Goal: Task Accomplishment & Management: Use online tool/utility

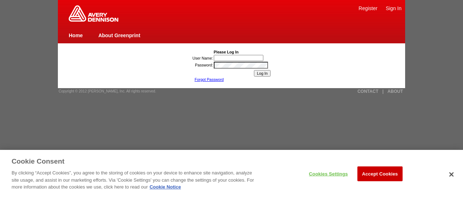
type input "[PERSON_NAME]"
click at [265, 74] on input "Log In" at bounding box center [262, 73] width 17 height 7
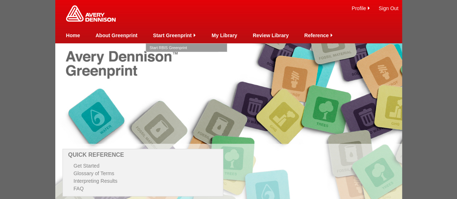
click at [173, 46] on link "Start RBIS Greenprint" at bounding box center [187, 48] width 74 height 8
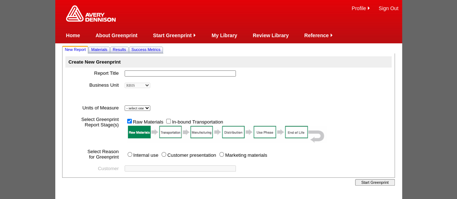
click at [136, 72] on input "text" at bounding box center [180, 74] width 111 height 6
click at [136, 74] on input "Nike re-engineering" at bounding box center [180, 74] width 111 height 6
drag, startPoint x: 146, startPoint y: 76, endPoint x: 158, endPoint y: 74, distance: 12.0
click at [158, 74] on input "Nike CnC sew-in label re-engineering" at bounding box center [180, 74] width 111 height 6
paste input "sew-in"
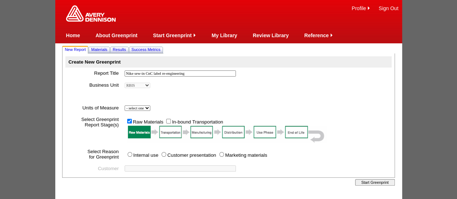
click at [200, 76] on input "Nike sew-in CnC label re-engineering" at bounding box center [180, 74] width 111 height 6
click at [204, 74] on input "Nike sew-in CnC label re-engineering: D" at bounding box center [180, 74] width 111 height 6
drag, startPoint x: 168, startPoint y: 75, endPoint x: 264, endPoint y: 85, distance: 96.4
click at [265, 86] on tbody "Create New Greenprint Report Title Nike sew-in CnC label re-engineering: D * Bu…" at bounding box center [228, 115] width 326 height 118
drag, startPoint x: 150, startPoint y: 74, endPoint x: 135, endPoint y: 75, distance: 15.2
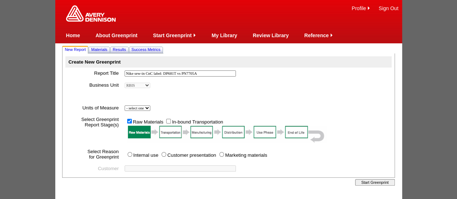
click at [135, 75] on input "Nike sew-in CnC label: DP681T vs PN7705A" at bounding box center [180, 74] width 111 height 6
click at [201, 75] on input "Nike Sew-in CL: DP681T vs PN7705A" at bounding box center [180, 74] width 111 height 6
type input "Nike Sew-in CL: DP681T vs PN7705A1R 33mm"
click at [155, 109] on td "- select one Imperial Metric *" at bounding box center [257, 108] width 270 height 12
click at [150, 109] on select "- select one Imperial Metric" at bounding box center [138, 108] width 26 height 5
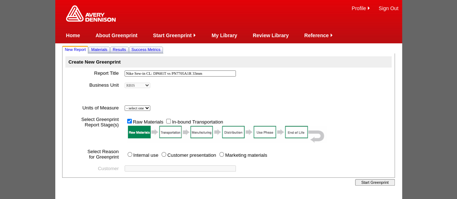
select select "Metric"
click at [125, 106] on select "- select one Imperial Metric" at bounding box center [138, 108] width 26 height 5
click at [164, 155] on input "Customer presentation" at bounding box center [164, 154] width 5 height 5
radio input "true"
click at [142, 168] on input "text" at bounding box center [180, 169] width 111 height 6
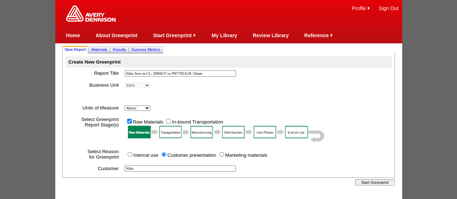
type input "Nike"
click at [371, 185] on input "Start Greenprint" at bounding box center [375, 182] width 40 height 7
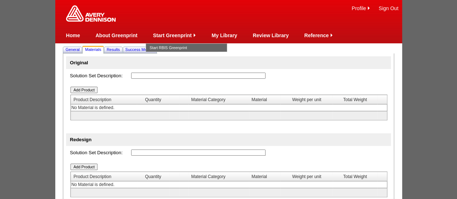
click at [138, 77] on input "text" at bounding box center [198, 76] width 135 height 6
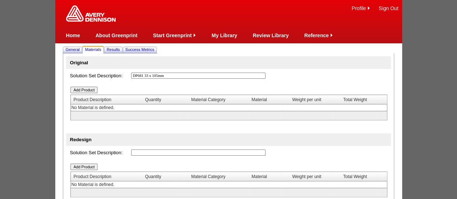
drag, startPoint x: 89, startPoint y: 69, endPoint x: 76, endPoint y: 68, distance: 13.0
click at [76, 68] on tbody "Original Solution Set Description: DP681 33 x 105mm * Add Product Product Descr…" at bounding box center [228, 133] width 325 height 154
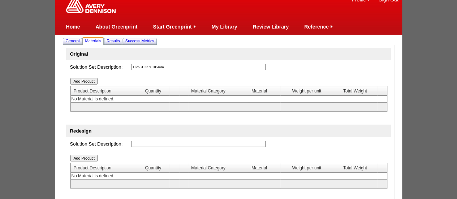
scroll to position [44, 0]
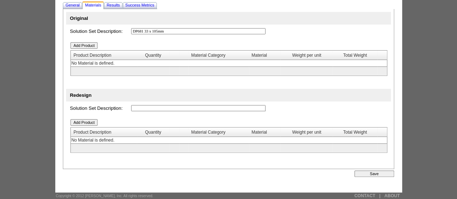
type input "DP681 33 x 105mm"
paste input "DP681 33 x 105mm"
click at [138, 108] on input "text" at bounding box center [198, 108] width 135 height 6
drag, startPoint x: 144, startPoint y: 110, endPoint x: 120, endPoint y: 109, distance: 24.6
click at [120, 109] on tr "Solution Set Description: DP681 33 x 105mm *" at bounding box center [228, 108] width 325 height 13
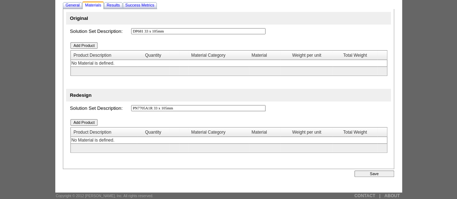
type input "PN7705A1R 33 x 105mm"
click at [86, 47] on input "Add Product" at bounding box center [84, 45] width 27 height 7
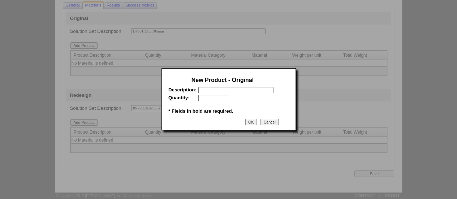
click at [236, 90] on input "text" at bounding box center [236, 90] width 75 height 6
click at [268, 123] on input "Cancel" at bounding box center [270, 122] width 18 height 7
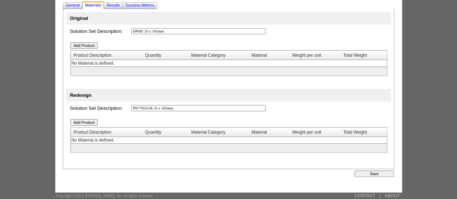
click at [145, 32] on input "DP681 33 x 105mm" at bounding box center [198, 31] width 135 height 6
drag, startPoint x: 148, startPoint y: 31, endPoint x: 95, endPoint y: 27, distance: 53.0
click at [95, 27] on tr "Solution Set Description: DP681T 33 x 105mm *" at bounding box center [228, 31] width 325 height 13
type input "DP681T 33 x 105mm"
click at [84, 47] on input "Add Product" at bounding box center [84, 45] width 27 height 7
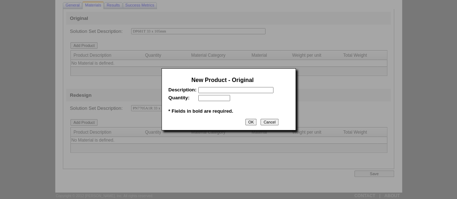
paste input "DP681T"
click at [223, 89] on input "text" at bounding box center [236, 90] width 75 height 6
type input "DP681T"
click at [218, 100] on input "text" at bounding box center [215, 98] width 32 height 6
type input "1000000"
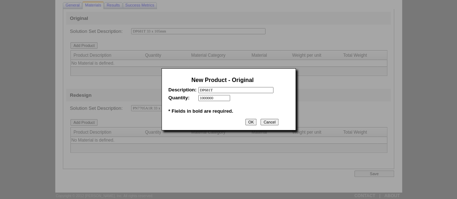
click at [252, 123] on input "OK" at bounding box center [251, 122] width 11 height 7
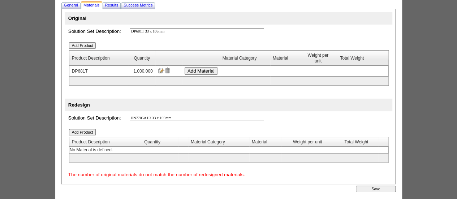
click at [85, 132] on input "Add Product" at bounding box center [82, 132] width 27 height 7
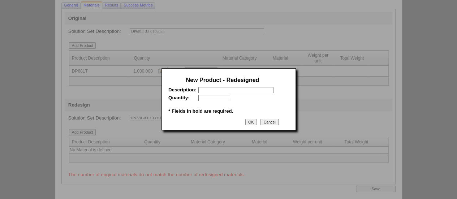
click at [215, 94] on table "New Product - Redesigned Description: * Quantity: * * * Fields in bold are requ…" at bounding box center [223, 95] width 112 height 44
click at [213, 92] on input "text" at bounding box center [236, 90] width 75 height 6
type input "PN7705A1R"
click at [211, 99] on input "text" at bounding box center [215, 98] width 32 height 6
type input "1000000"
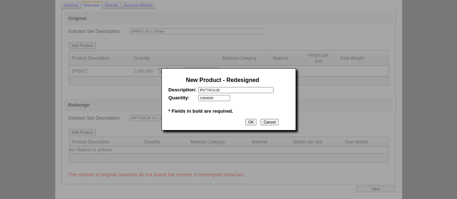
click at [252, 122] on input "OK" at bounding box center [251, 122] width 11 height 7
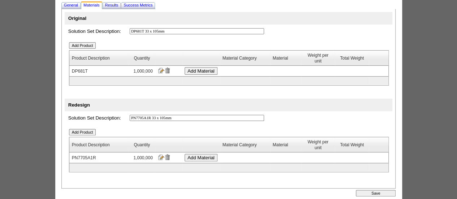
click at [206, 72] on input "Add Material" at bounding box center [201, 71] width 33 height 8
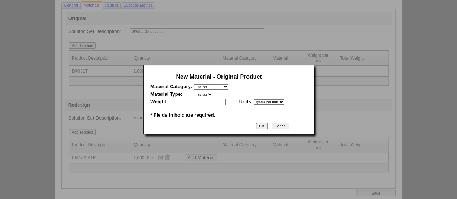
click at [229, 86] on select "- select Film and plastics Papers Liners Adhesives Yarns Heat Transfers PS Labe…" at bounding box center [211, 86] width 34 height 5
select select "7"
click at [194, 84] on select "- select Film and plastics Papers Liners Adhesives Yarns Heat Transfers PS Labe…" at bounding box center [211, 86] width 34 height 5
click at [214, 94] on select "- select 2020-Albert Yarn, dyed 2020-Albert Yarn, raw 2020-PET Yarn, dyed 2020-…" at bounding box center [222, 94] width 57 height 5
select select "446"
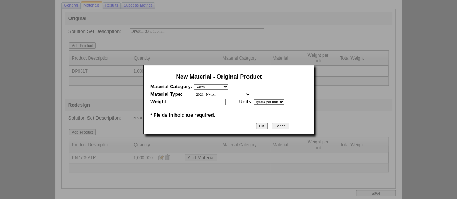
click at [194, 92] on select "- select 2020-Albert Yarn, dyed 2020-Albert Yarn, raw 2020-PET Yarn, dyed 2020-…" at bounding box center [222, 94] width 57 height 5
click at [208, 102] on input "text" at bounding box center [210, 102] width 32 height 6
click at [282, 128] on input "Cancel" at bounding box center [281, 126] width 18 height 7
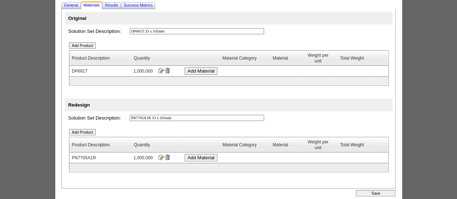
click at [372, 193] on input "Save" at bounding box center [376, 193] width 40 height 7
click at [212, 71] on input "Add Material" at bounding box center [201, 71] width 33 height 8
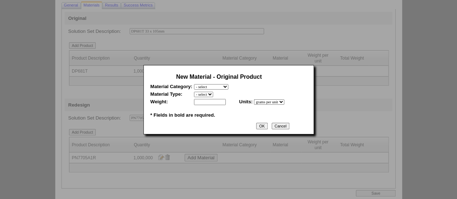
click at [229, 86] on select "- select Film and plastics Papers Liners Adhesives Yarns Heat Transfers PS Labe…" at bounding box center [211, 86] width 34 height 5
select select "7"
click at [194, 84] on select "- select Film and plastics Papers Liners Adhesives Yarns Heat Transfers PS Labe…" at bounding box center [211, 86] width 34 height 5
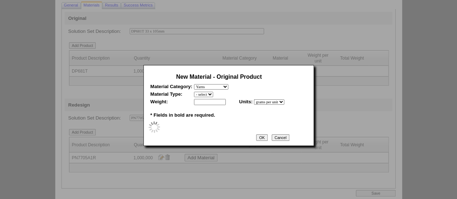
click at [212, 93] on select "- select" at bounding box center [203, 94] width 19 height 5
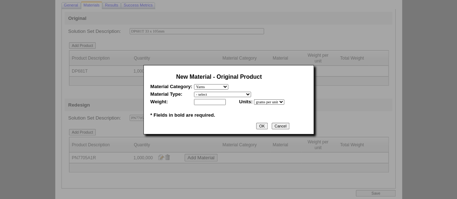
click at [214, 93] on select "- select 2020-Albert Yarn, dyed 2020-Albert Yarn, raw 2020-PET Yarn, dyed 2020-…" at bounding box center [222, 94] width 57 height 5
select select "446"
click at [194, 92] on select "- select 2020-Albert Yarn, dyed 2020-Albert Yarn, raw 2020-PET Yarn, dyed 2020-…" at bounding box center [222, 94] width 57 height 5
click at [216, 101] on input "text" at bounding box center [210, 102] width 32 height 6
type input "0.21"
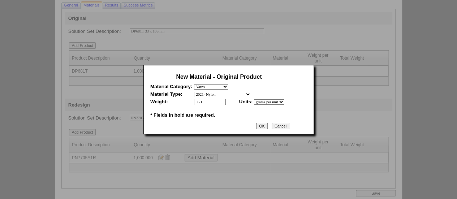
click at [273, 103] on select "- select grams per unit" at bounding box center [269, 101] width 30 height 5
click at [290, 90] on table "New Material - Original Product Material Category: - select Film and plastics P…" at bounding box center [219, 95] width 141 height 51
drag, startPoint x: 266, startPoint y: 125, endPoint x: 268, endPoint y: 110, distance: 15.3
click at [266, 125] on input "OK" at bounding box center [261, 126] width 11 height 7
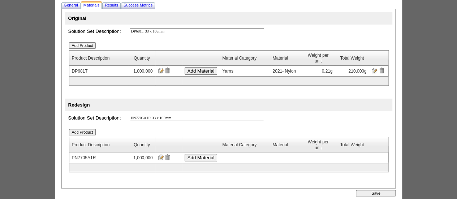
click at [196, 158] on input "Add Material" at bounding box center [201, 158] width 33 height 8
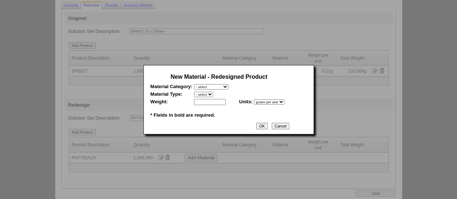
click at [226, 86] on select "- select Film and plastics Papers Liners Adhesives Yarns Heat Transfers PS Labe…" at bounding box center [211, 86] width 34 height 5
select select "7"
click at [194, 84] on select "- select Film and plastics Papers Liners Adhesives Yarns Heat Transfers PS Labe…" at bounding box center [211, 86] width 34 height 5
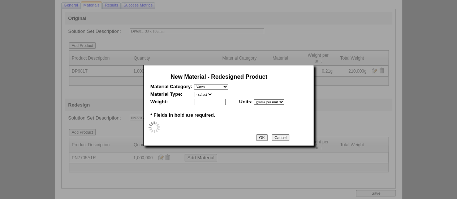
click at [213, 94] on select "- select" at bounding box center [203, 94] width 19 height 5
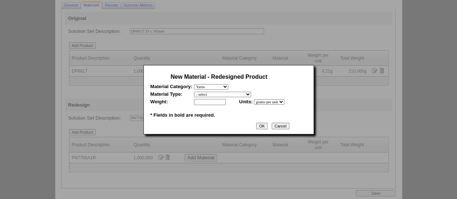
click at [251, 93] on select "- select 2020-Albert Yarn, dyed 2020-Albert Yarn, raw 2020-PET Yarn, dyed 2020-…" at bounding box center [222, 94] width 57 height 5
click at [333, 107] on div at bounding box center [228, 132] width 457 height 264
click at [251, 94] on select "- select 2020-Albert Yarn, dyed 2020-Albert Yarn, raw 2020-PET Yarn, dyed 2020-…" at bounding box center [222, 94] width 57 height 5
select select "447"
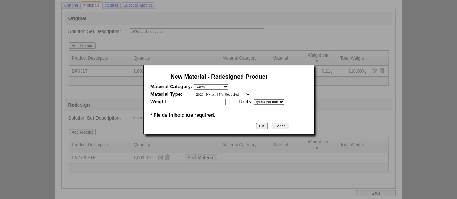
click at [194, 92] on select "- select 2020-Albert Yarn, dyed 2020-Albert Yarn, raw 2020-PET Yarn, dyed 2020-…" at bounding box center [222, 94] width 57 height 5
click at [218, 104] on input "text" at bounding box center [210, 102] width 32 height 6
paste input "0.0945"
type input "0.0945"
click at [268, 127] on input "OK" at bounding box center [261, 126] width 11 height 7
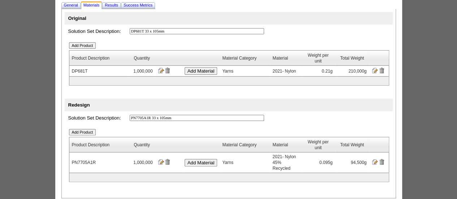
click at [203, 159] on input "Add Material" at bounding box center [201, 163] width 33 height 8
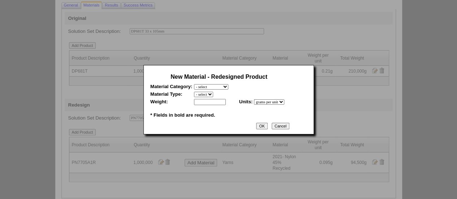
click at [229, 85] on select "- select Film and plastics Papers Liners Adhesives Yarns Heat Transfers PS Labe…" at bounding box center [211, 86] width 34 height 5
select select "7"
click at [194, 84] on select "- select Film and plastics Papers Liners Adhesives Yarns Heat Transfers PS Labe…" at bounding box center [211, 86] width 34 height 5
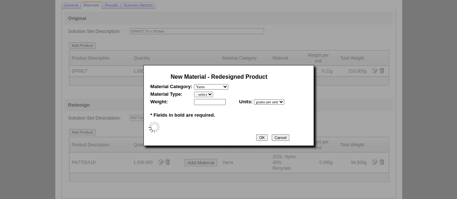
click at [213, 94] on select "- select" at bounding box center [203, 94] width 19 height 5
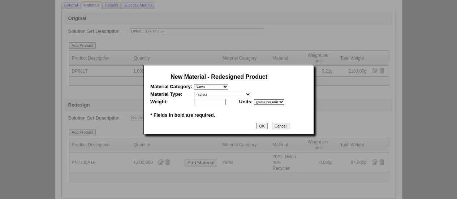
click at [212, 94] on select "- select 2020-Albert Yarn, dyed 2020-Albert Yarn, raw 2020-PET Yarn, dyed 2020-…" at bounding box center [222, 94] width 57 height 5
click at [255, 97] on table "New Material - Redesigned Product Material Category: - select Film and plastics…" at bounding box center [219, 95] width 141 height 51
drag, startPoint x: 255, startPoint y: 94, endPoint x: 259, endPoint y: 91, distance: 5.1
click at [251, 94] on select "- select 2020-Albert Yarn, dyed 2020-Albert Yarn, raw 2020-PET Yarn, dyed 2020-…" at bounding box center [222, 94] width 57 height 5
select select "409"
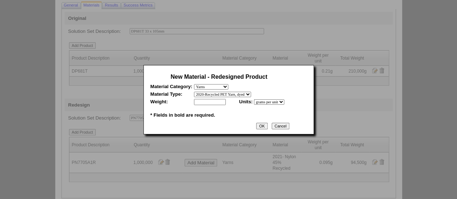
click at [194, 92] on select "- select 2020-Albert Yarn, dyed 2020-Albert Yarn, raw 2020-PET Yarn, dyed 2020-…" at bounding box center [222, 94] width 57 height 5
click at [221, 101] on input "text" at bounding box center [210, 102] width 32 height 6
paste input "0.1155"
type input "0.1155"
click at [267, 125] on input "OK" at bounding box center [261, 126] width 11 height 7
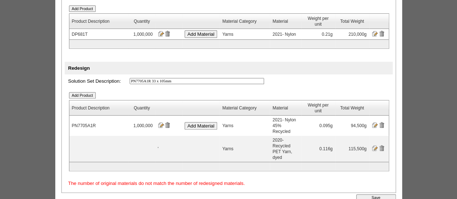
scroll to position [93, 0]
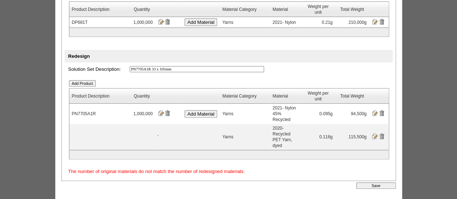
click at [85, 85] on input "Add Product" at bounding box center [82, 83] width 27 height 7
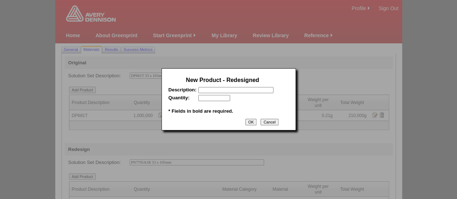
click at [233, 91] on input "text" at bounding box center [236, 90] width 75 height 6
type input "1"
click at [252, 123] on input "OK" at bounding box center [251, 122] width 11 height 7
click at [216, 98] on input "text" at bounding box center [215, 98] width 32 height 6
type input "1"
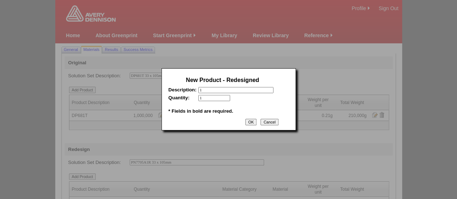
click at [255, 122] on input "OK" at bounding box center [251, 122] width 11 height 7
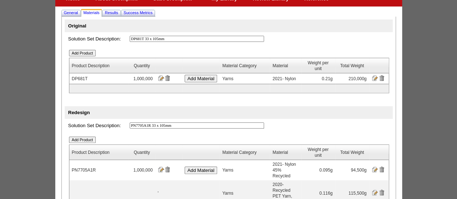
scroll to position [72, 0]
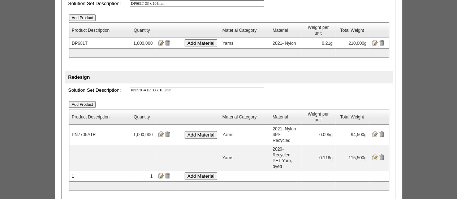
click at [378, 171] on td at bounding box center [380, 176] width 20 height 10
click at [170, 173] on input "image" at bounding box center [168, 176] width 6 height 6
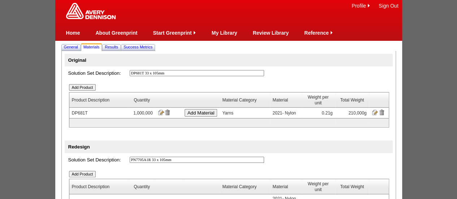
scroll to position [99, 0]
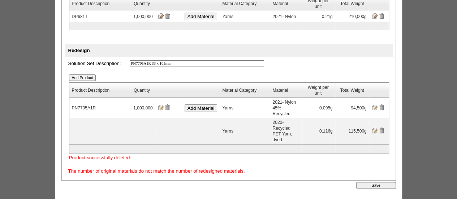
click at [378, 182] on input "Save" at bounding box center [377, 185] width 40 height 7
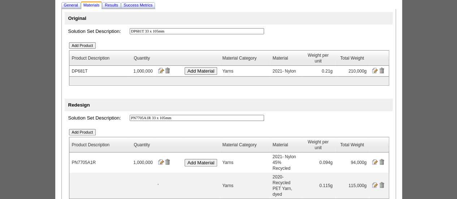
scroll to position [42, 0]
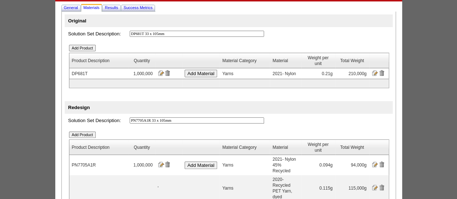
click at [257, 176] on td "Yarns" at bounding box center [245, 188] width 50 height 26
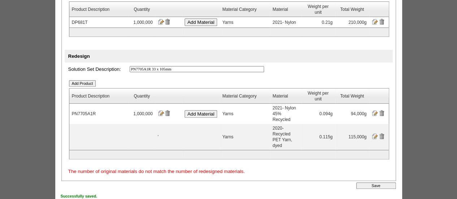
click at [373, 183] on input "Save" at bounding box center [377, 186] width 40 height 7
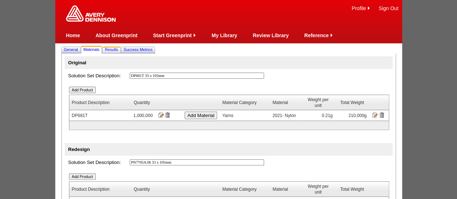
click at [114, 50] on span "Results" at bounding box center [111, 49] width 13 height 4
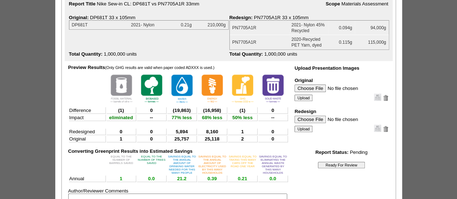
scroll to position [108, 0]
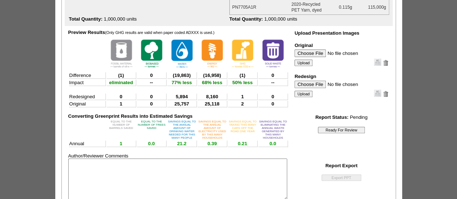
click at [342, 132] on input "Ready For Review" at bounding box center [341, 130] width 47 height 7
click at [338, 130] on input "Ready For Review" at bounding box center [341, 130] width 47 height 7
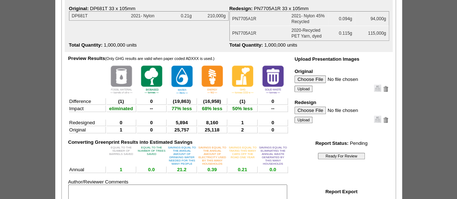
scroll to position [9, 0]
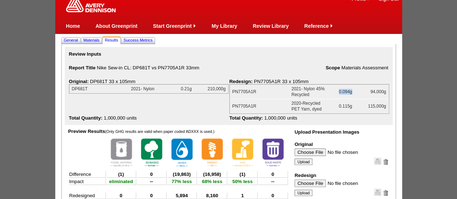
drag, startPoint x: 340, startPoint y: 92, endPoint x: 351, endPoint y: 93, distance: 11.6
click at [351, 93] on td "0.094g" at bounding box center [341, 92] width 27 height 14
copy td "0.094g"
drag, startPoint x: 340, startPoint y: 107, endPoint x: 351, endPoint y: 107, distance: 11.9
click at [351, 107] on td "0.115g" at bounding box center [341, 106] width 27 height 14
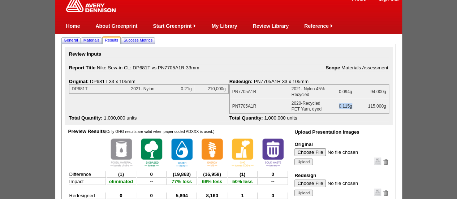
copy td "0.115g"
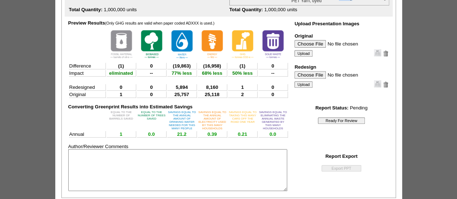
scroll to position [154, 0]
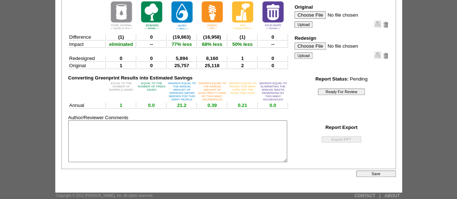
click at [373, 174] on input "Save" at bounding box center [377, 174] width 40 height 7
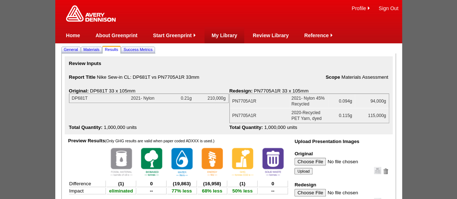
click at [219, 33] on link "My Library" at bounding box center [225, 36] width 26 height 6
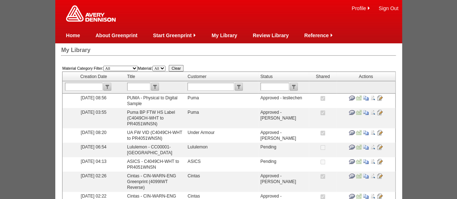
click at [140, 98] on span "PUMA - Physical to Digital Sample" at bounding box center [152, 100] width 50 height 11
click at [370, 98] on input "image" at bounding box center [373, 98] width 6 height 6
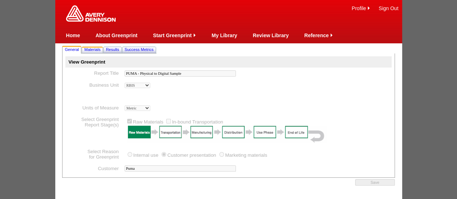
click at [91, 46] on link "Materials" at bounding box center [92, 50] width 19 height 8
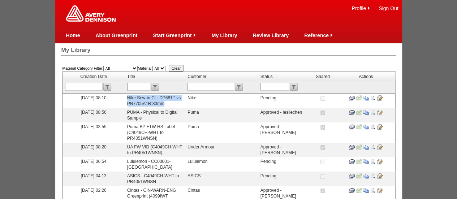
drag, startPoint x: 156, startPoint y: 109, endPoint x: 131, endPoint y: 99, distance: 27.3
click at [131, 99] on td "Nike Sew-in CL: DP681T vs PN7705A1R 33mm" at bounding box center [155, 101] width 61 height 14
click at [363, 95] on input "image" at bounding box center [366, 98] width 6 height 6
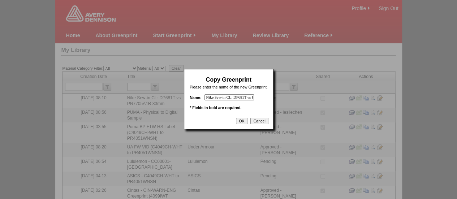
click at [238, 97] on input "Nike Sew-in CL: DP681T vs PN7705A1R 33mm - Copy" at bounding box center [230, 97] width 50 height 6
drag, startPoint x: 249, startPoint y: 97, endPoint x: 259, endPoint y: 100, distance: 10.4
click at [253, 98] on input "Nike Sew-in CL: DP681T vs PN7705A1R 33mm - Copy" at bounding box center [230, 97] width 50 height 6
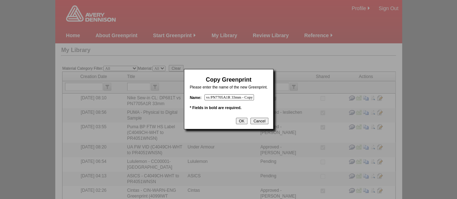
drag, startPoint x: 233, startPoint y: 98, endPoint x: 292, endPoint y: 98, distance: 58.9
type input "Nike Sew-in CL: DP681T vs PN7705A1R 35mm"
click at [243, 122] on input "OK" at bounding box center [241, 121] width 11 height 7
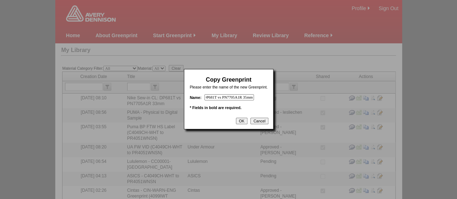
scroll to position [0, 0]
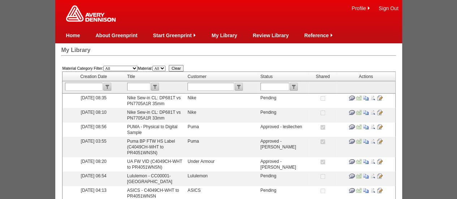
click at [378, 97] on input "image" at bounding box center [380, 98] width 6 height 6
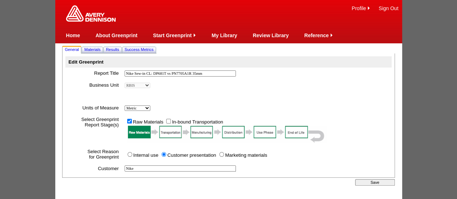
click at [374, 183] on input "Save" at bounding box center [375, 182] width 40 height 7
click at [95, 48] on span "Materials" at bounding box center [92, 49] width 16 height 4
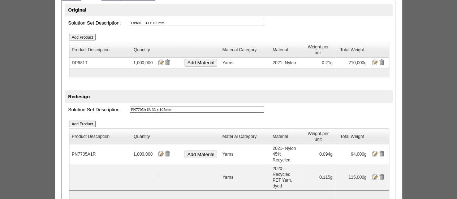
scroll to position [72, 0]
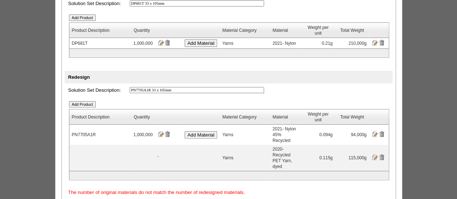
click at [159, 91] on input "PN7705A1R 33 x 105mm" at bounding box center [197, 90] width 135 height 6
type input "PN7705A1R 35 x 105mm"
click at [375, 132] on input "image" at bounding box center [375, 134] width 6 height 6
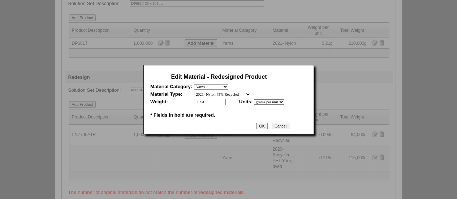
scroll to position [0, 0]
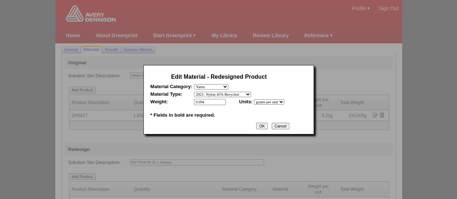
click at [206, 102] on input "0.094" at bounding box center [210, 102] width 32 height 6
type input "0.099"
click at [265, 126] on input "OK" at bounding box center [261, 126] width 11 height 7
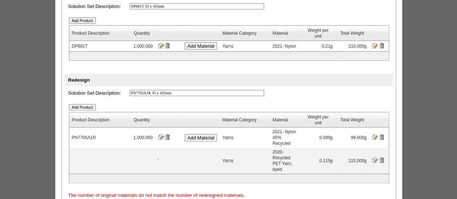
scroll to position [93, 0]
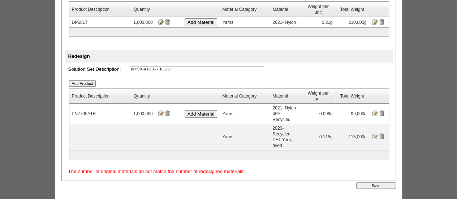
click at [374, 133] on input "image" at bounding box center [375, 136] width 6 height 6
click at [375, 133] on input "image" at bounding box center [375, 136] width 6 height 6
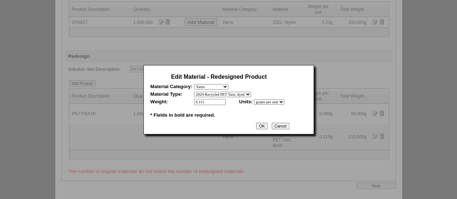
scroll to position [0, 0]
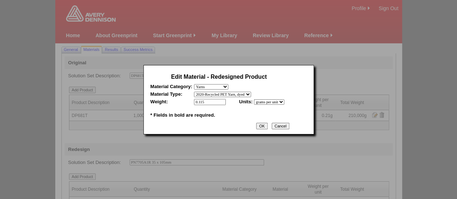
click at [205, 102] on input "0.115" at bounding box center [210, 102] width 32 height 6
type input "0.121"
click at [268, 124] on input "OK" at bounding box center [261, 126] width 11 height 7
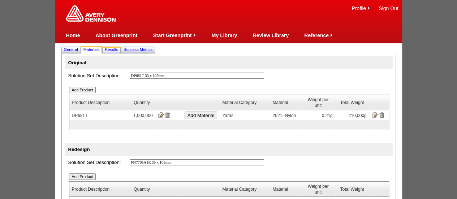
click at [117, 51] on span "Results" at bounding box center [111, 49] width 13 height 4
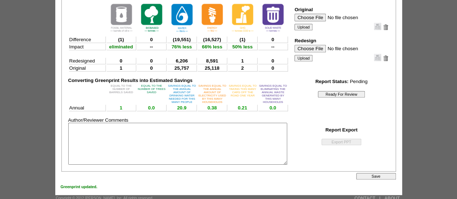
scroll to position [145, 0]
click at [376, 179] on input "Save" at bounding box center [377, 176] width 40 height 7
click at [338, 94] on input "Ready For Review" at bounding box center [341, 94] width 47 height 7
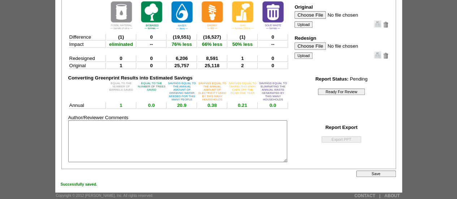
scroll to position [154, 0]
click at [376, 174] on input "Save" at bounding box center [377, 174] width 40 height 7
click at [383, 171] on input "Save" at bounding box center [377, 174] width 40 height 7
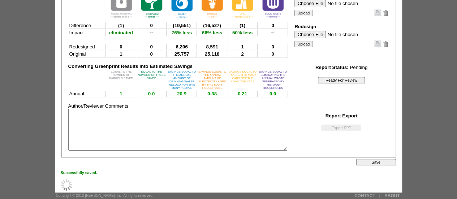
scroll to position [0, 0]
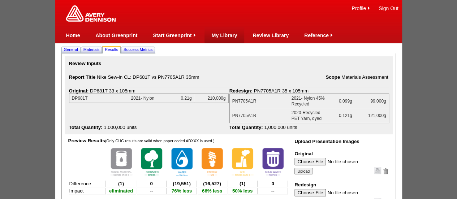
click at [223, 37] on link "My Library" at bounding box center [225, 36] width 26 height 6
click at [225, 39] on td "My Library" at bounding box center [225, 35] width 26 height 16
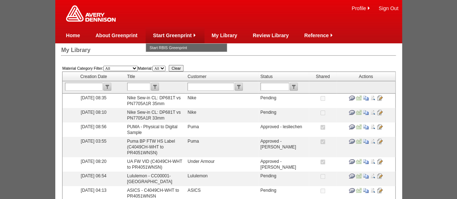
click at [173, 34] on link "Start Greenprint" at bounding box center [172, 36] width 39 height 6
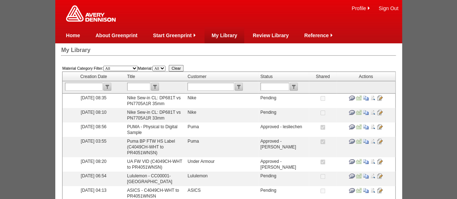
click at [233, 35] on link "My Library" at bounding box center [225, 36] width 26 height 6
click at [371, 115] on input "image" at bounding box center [373, 113] width 6 height 6
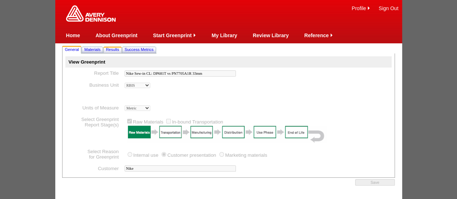
click at [116, 51] on span "Results" at bounding box center [112, 49] width 13 height 4
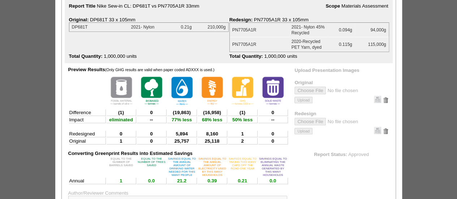
scroll to position [110, 0]
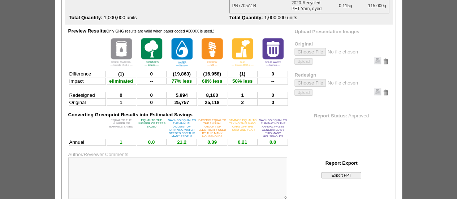
click at [342, 176] on input "Export PPT" at bounding box center [342, 175] width 40 height 7
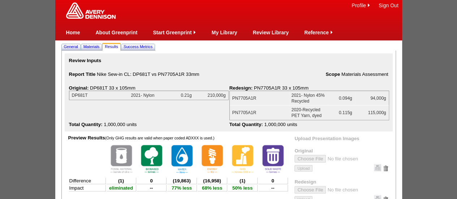
scroll to position [0, 0]
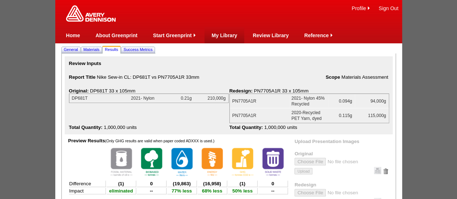
click at [223, 35] on link "My Library" at bounding box center [225, 36] width 26 height 6
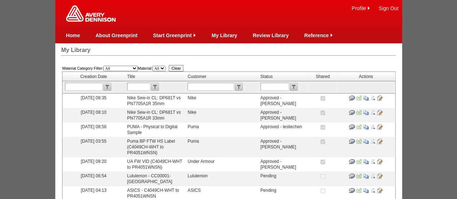
click at [373, 98] on input "image" at bounding box center [373, 98] width 6 height 6
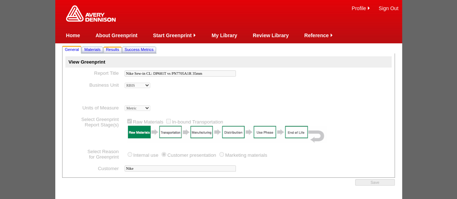
click at [113, 50] on span "Results" at bounding box center [112, 49] width 13 height 4
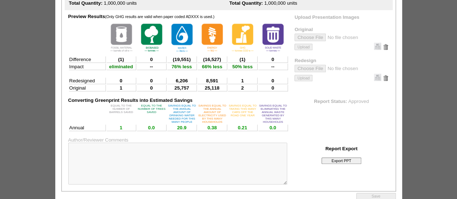
scroll to position [145, 0]
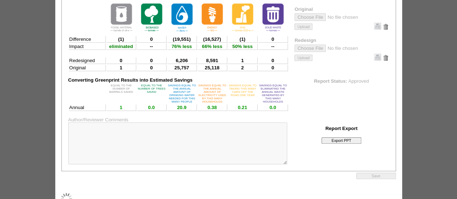
click at [336, 144] on input "Export PPT" at bounding box center [342, 140] width 40 height 7
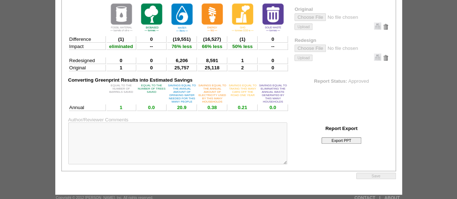
scroll to position [0, 0]
